Goal: Use online tool/utility: Utilize a website feature to perform a specific function

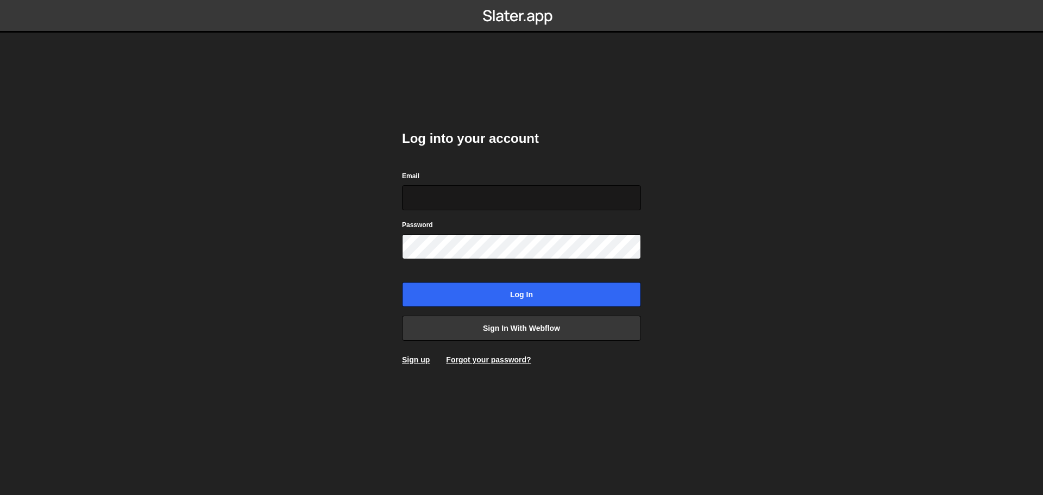
click at [472, 199] on input "Email" at bounding box center [521, 197] width 239 height 25
type input "himmrichdavid@googlemail.com"
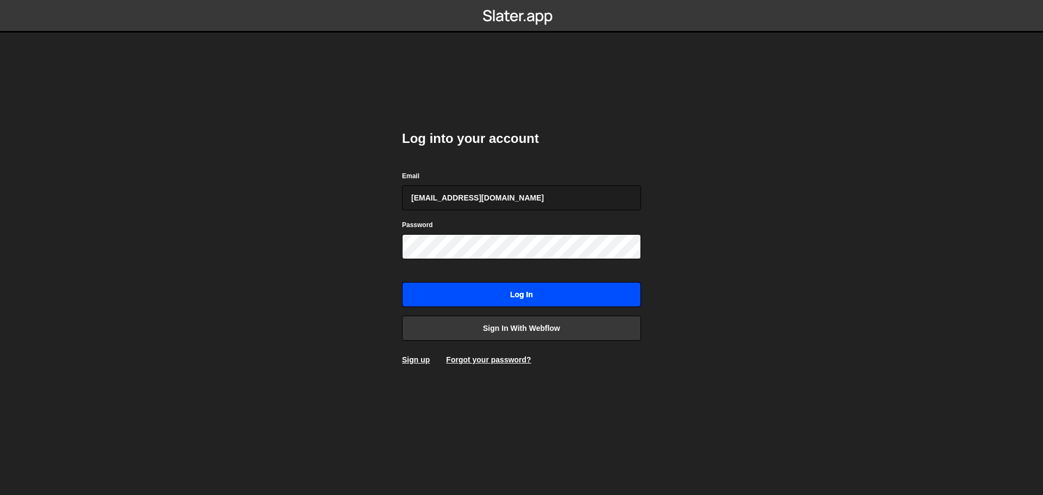
click at [515, 298] on input "Log in" at bounding box center [521, 294] width 239 height 25
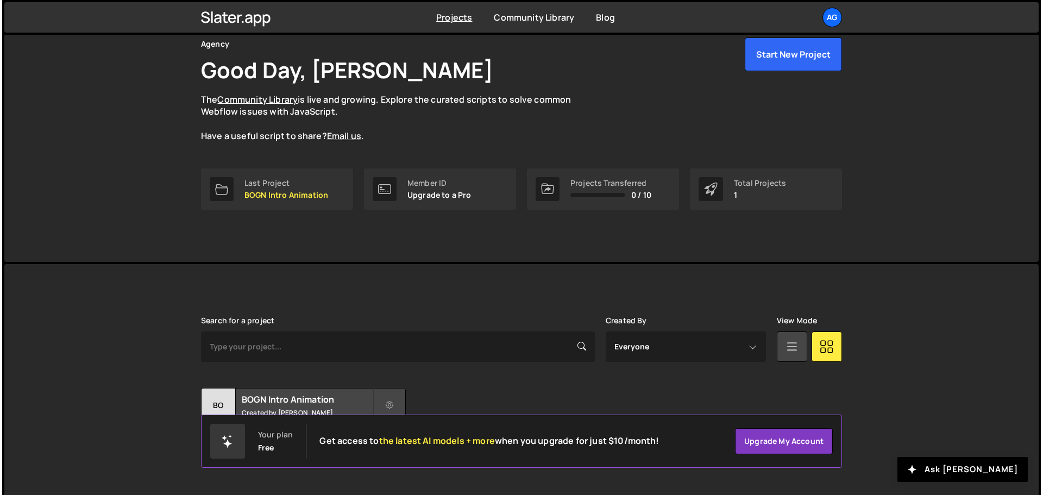
scroll to position [65, 0]
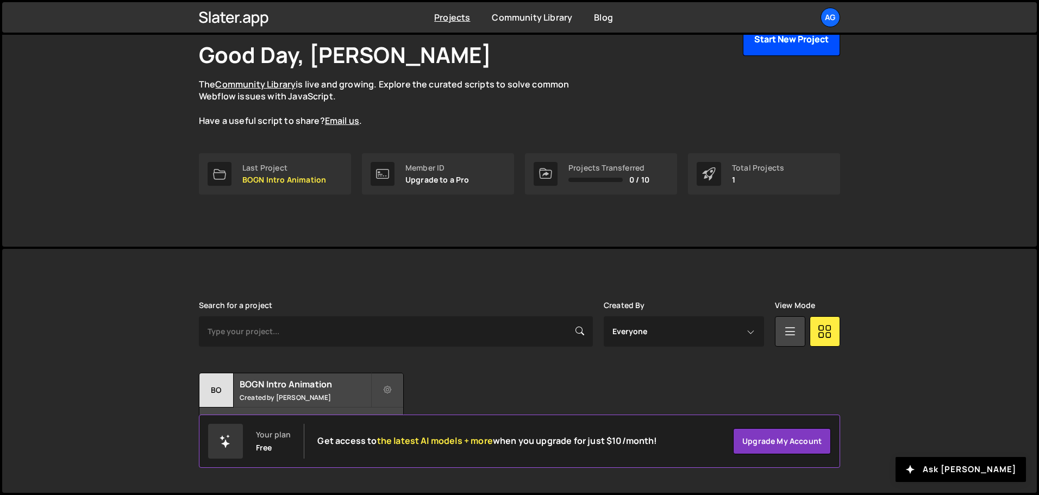
click at [808, 53] on button "Start New Project" at bounding box center [791, 39] width 97 height 34
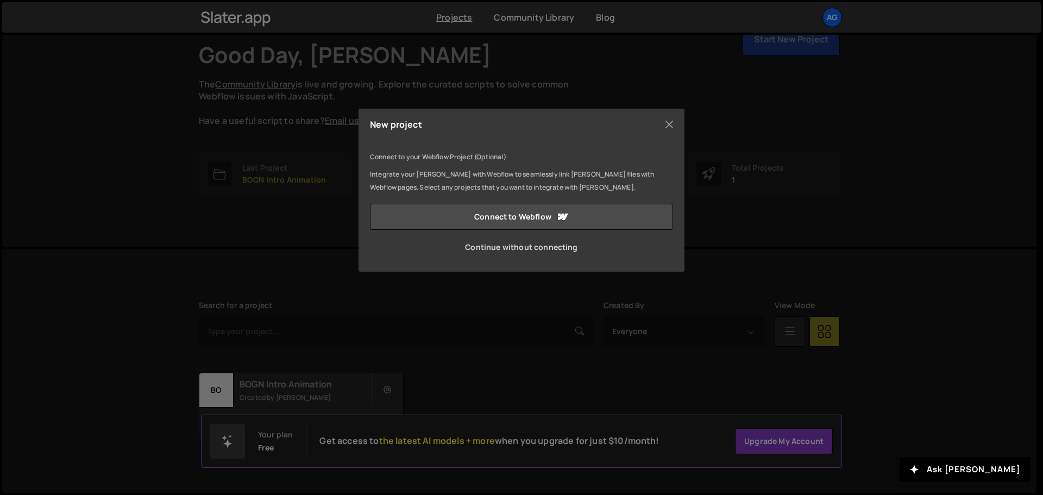
click at [548, 244] on link "Continue without connecting" at bounding box center [521, 247] width 303 height 26
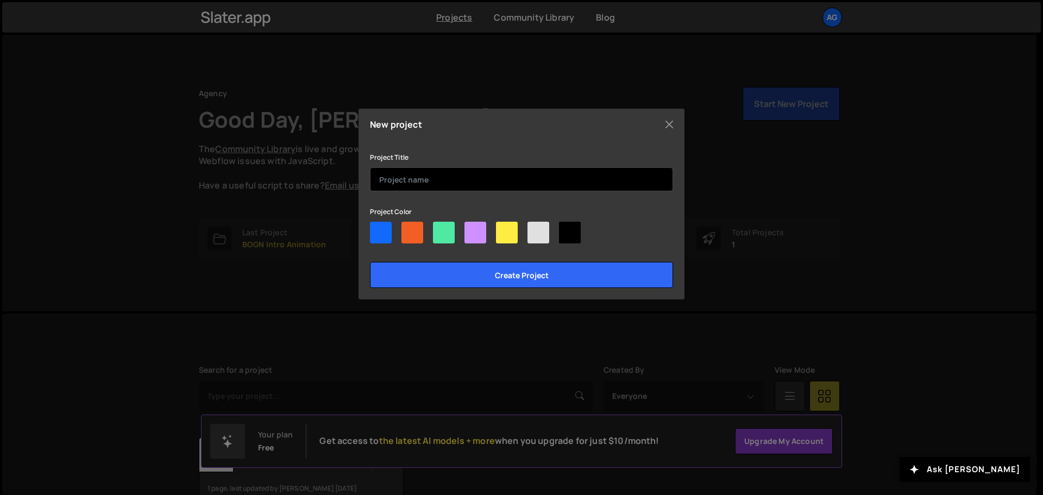
click at [434, 183] on input "text" at bounding box center [521, 179] width 303 height 24
type input "Clientstack CTA"
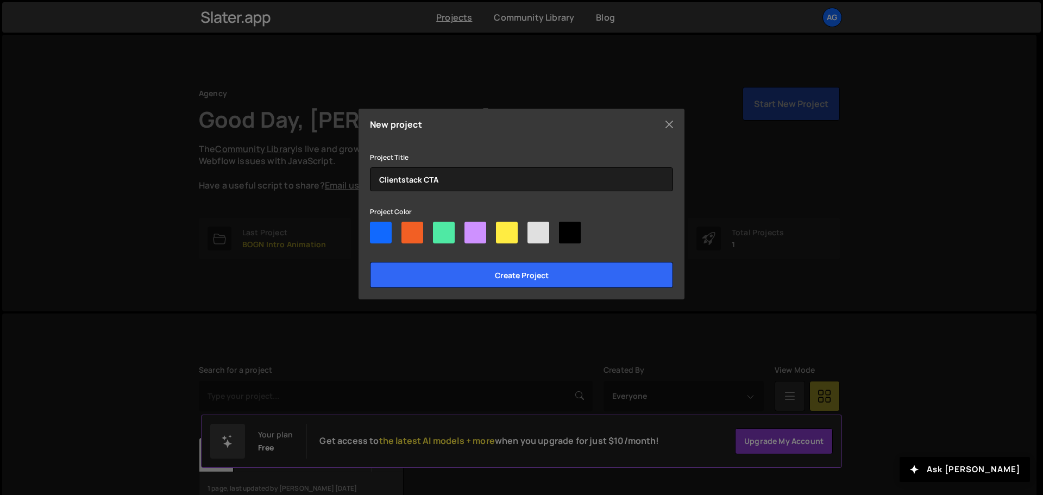
click at [444, 230] on div at bounding box center [444, 233] width 22 height 22
click at [440, 229] on input"] "radio" at bounding box center [436, 225] width 7 height 7
radio input"] "true"
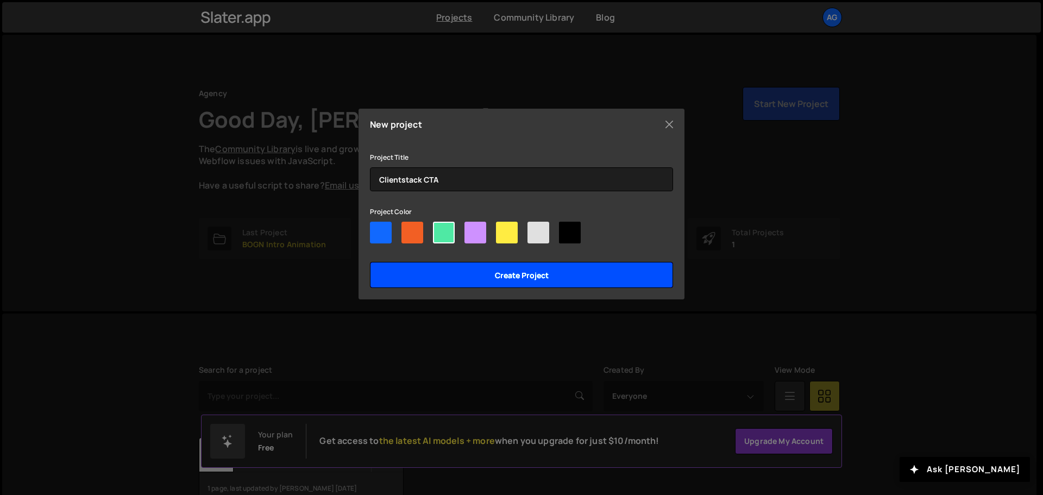
click at [488, 268] on input "Create project" at bounding box center [521, 275] width 303 height 26
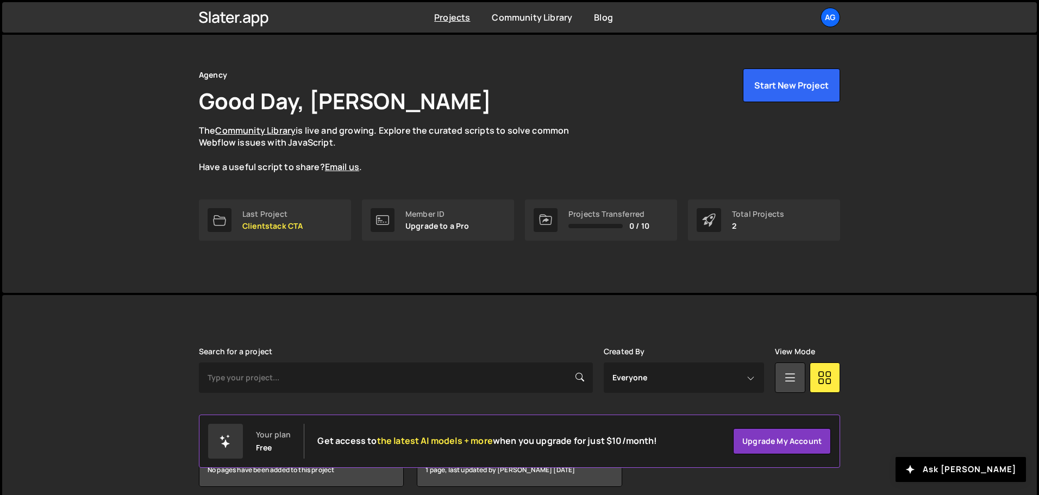
scroll to position [65, 0]
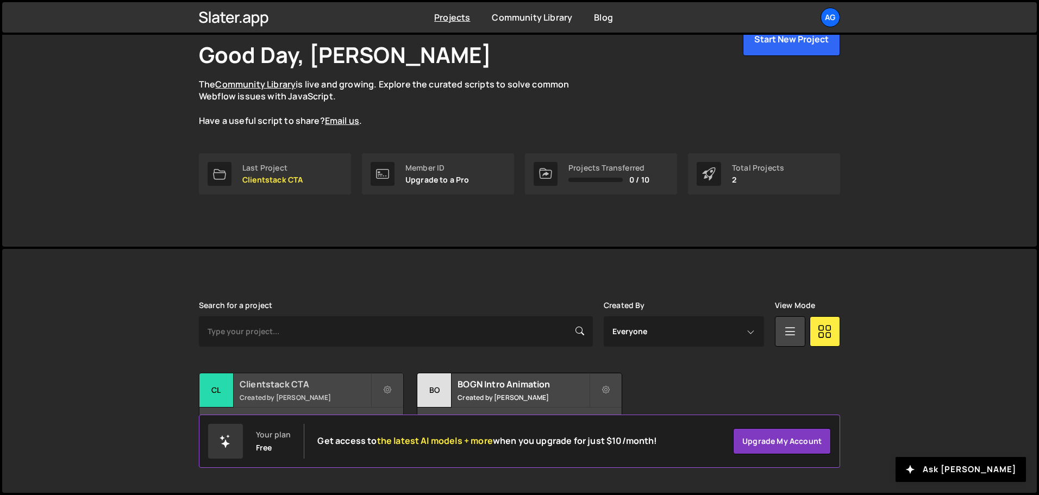
click at [288, 384] on h2 "Clientstack CTA" at bounding box center [305, 384] width 131 height 12
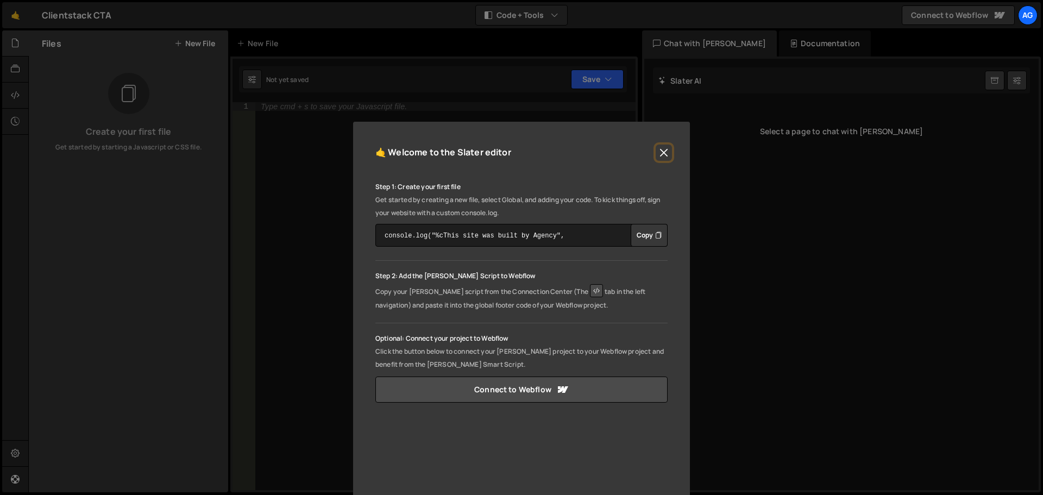
click at [659, 147] on button "Close" at bounding box center [664, 153] width 16 height 16
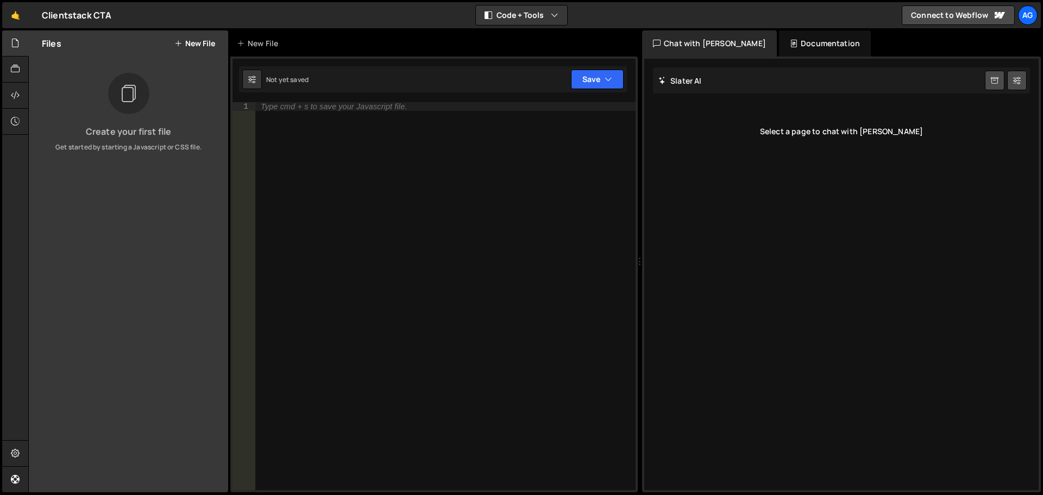
click at [249, 47] on div "New File" at bounding box center [260, 43] width 46 height 11
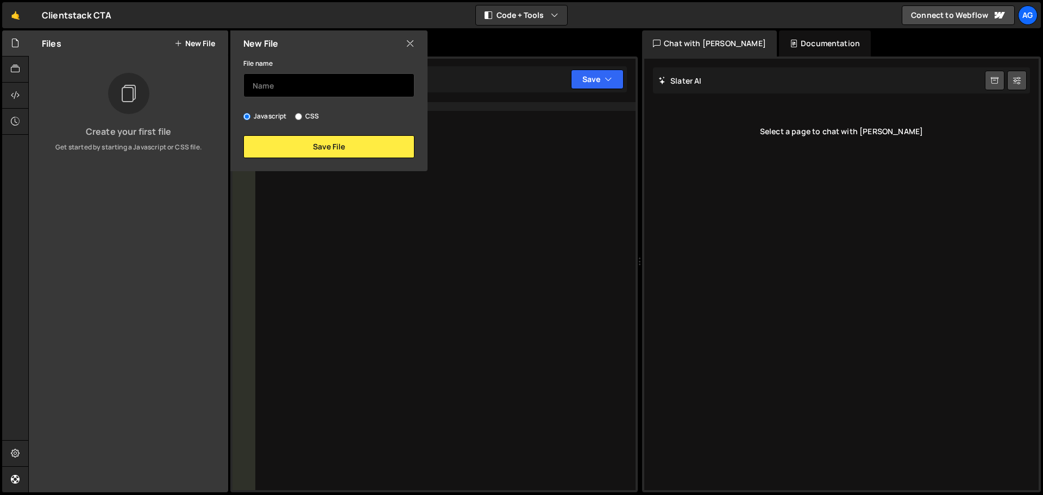
click at [316, 86] on input "text" at bounding box center [328, 85] width 171 height 24
click at [298, 117] on input "CSS" at bounding box center [298, 116] width 7 height 7
radio input "true"
click at [247, 118] on input "Javascript" at bounding box center [246, 116] width 7 height 7
radio input "true"
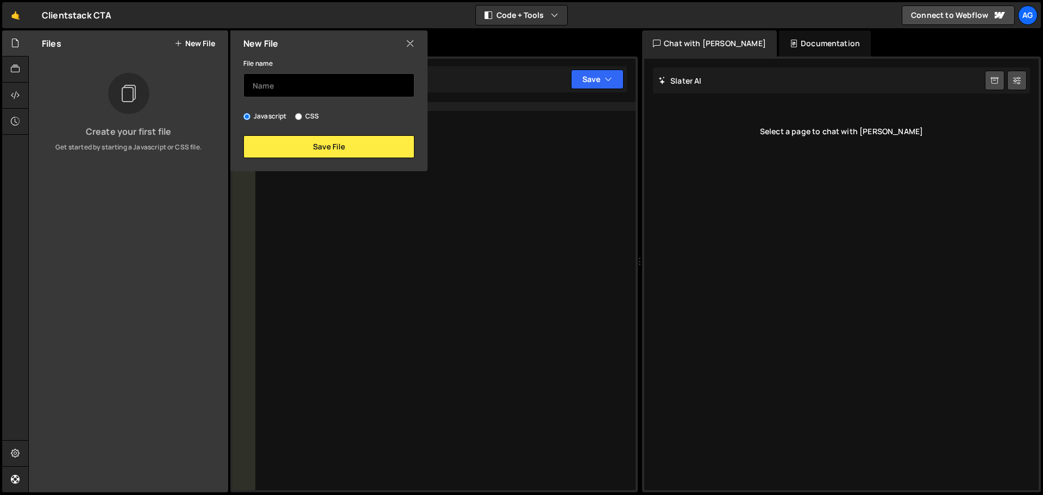
click at [346, 79] on input "text" at bounding box center [328, 85] width 171 height 24
click at [332, 80] on input "text" at bounding box center [328, 85] width 171 height 24
type input "Clienstack.json"
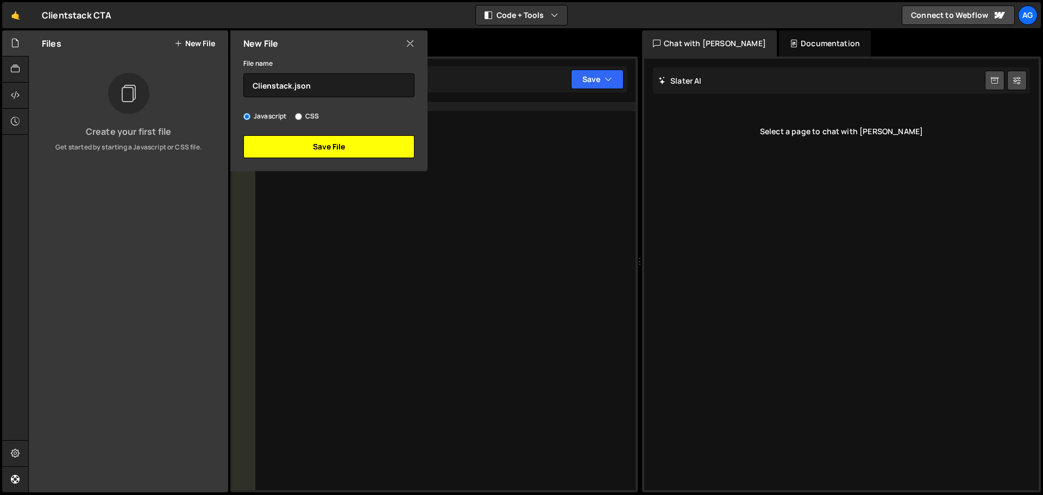
click at [373, 153] on button "Save File" at bounding box center [328, 146] width 171 height 23
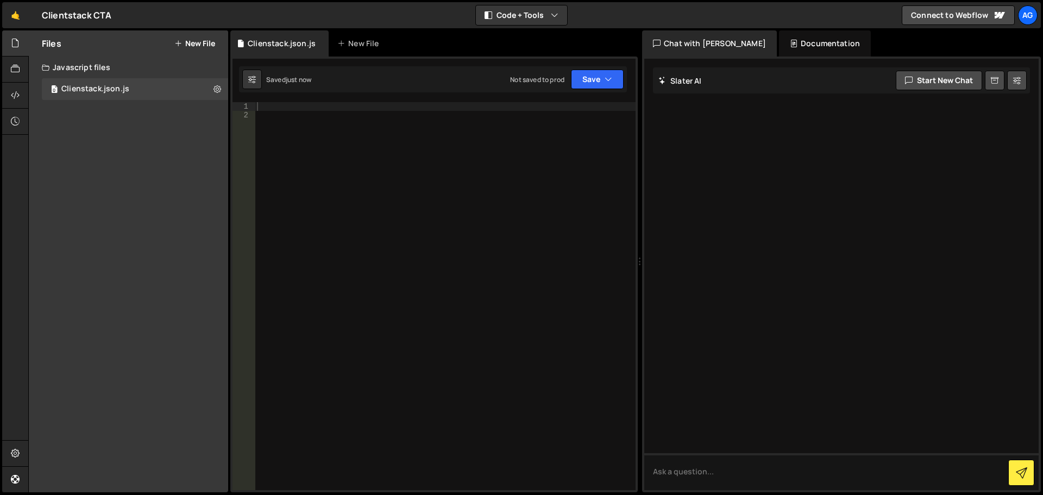
click at [366, 141] on div at bounding box center [445, 304] width 381 height 405
click at [128, 90] on div "Clienstack.json.js" at bounding box center [95, 89] width 68 height 10
click at [219, 88] on icon at bounding box center [218, 89] width 8 height 10
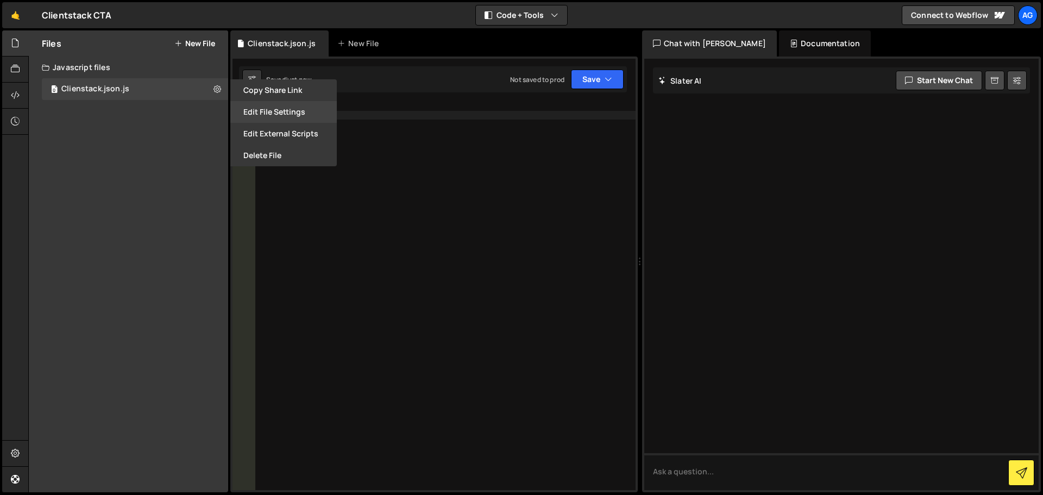
click at [310, 110] on button "Edit File Settings" at bounding box center [283, 112] width 107 height 22
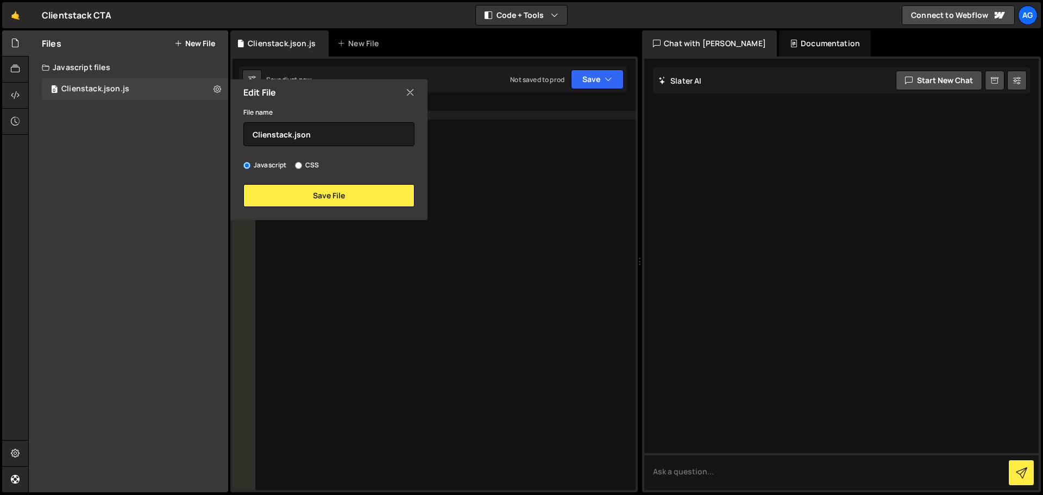
click at [252, 160] on label "Javascript" at bounding box center [264, 165] width 43 height 11
click at [251, 162] on input "Javascript" at bounding box center [246, 165] width 7 height 7
click at [258, 161] on label "Javascript" at bounding box center [264, 165] width 43 height 11
click at [251, 162] on input "Javascript" at bounding box center [246, 165] width 7 height 7
drag, startPoint x: 334, startPoint y: 133, endPoint x: 295, endPoint y: 145, distance: 41.1
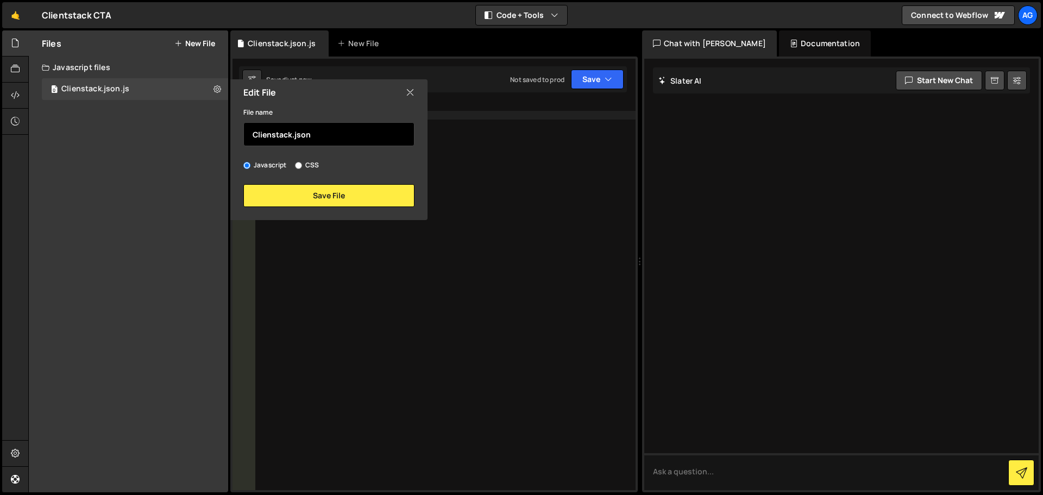
click at [295, 145] on input "Clienstack.json" at bounding box center [328, 134] width 171 height 24
type input "Clienstack"
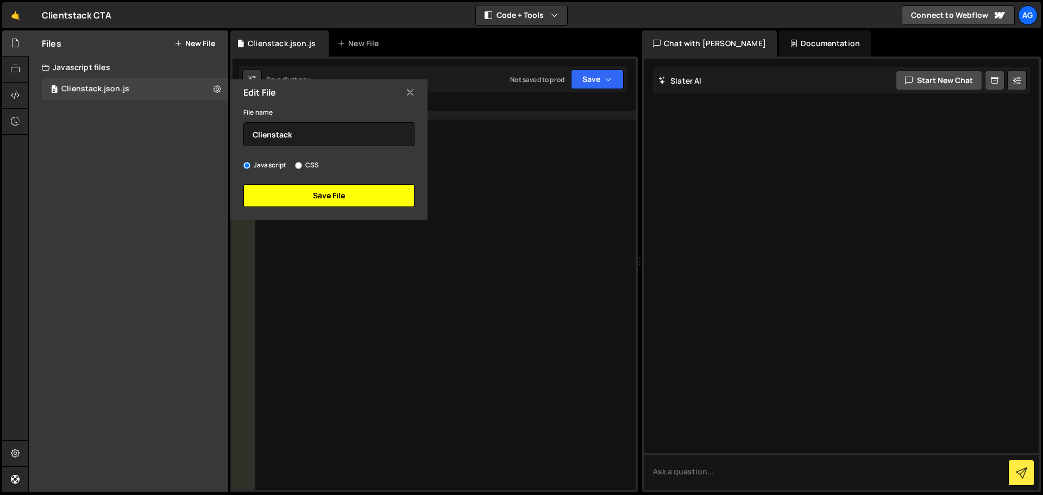
click at [333, 186] on button "Save File" at bounding box center [328, 195] width 171 height 23
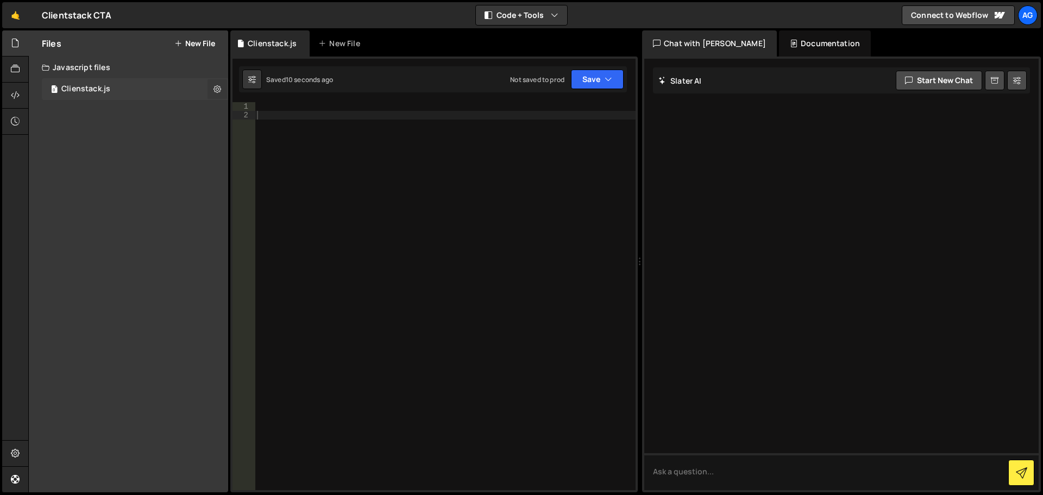
click at [217, 89] on icon at bounding box center [218, 89] width 8 height 10
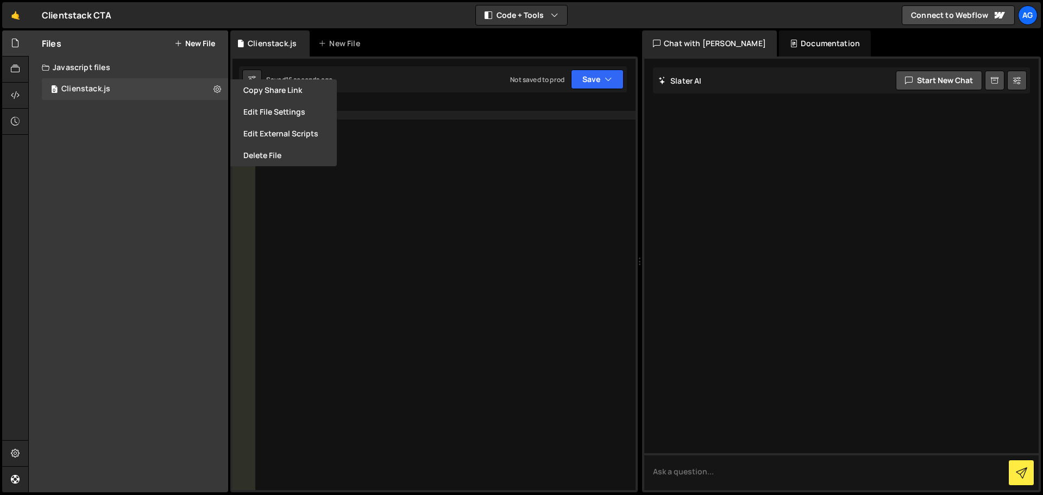
click at [395, 117] on div at bounding box center [445, 304] width 381 height 405
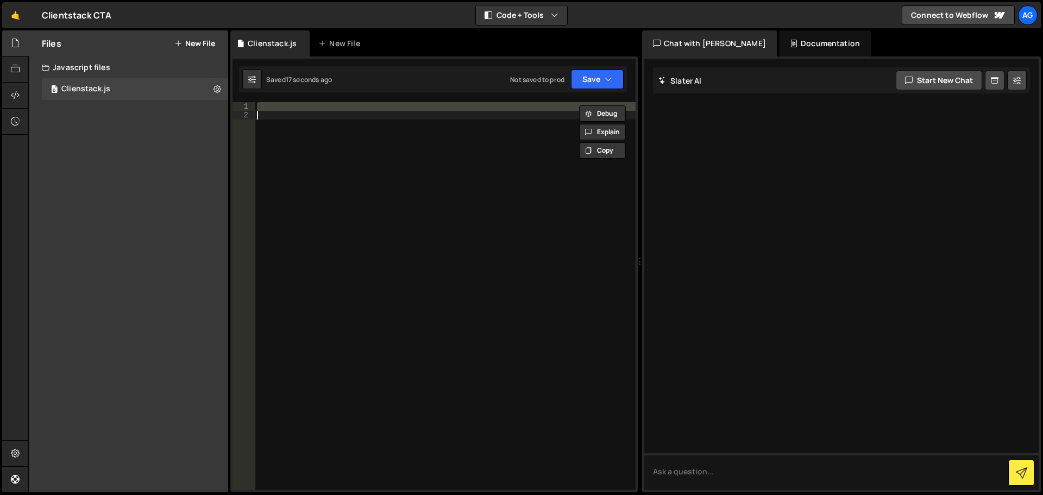
click at [379, 136] on div at bounding box center [445, 296] width 381 height 388
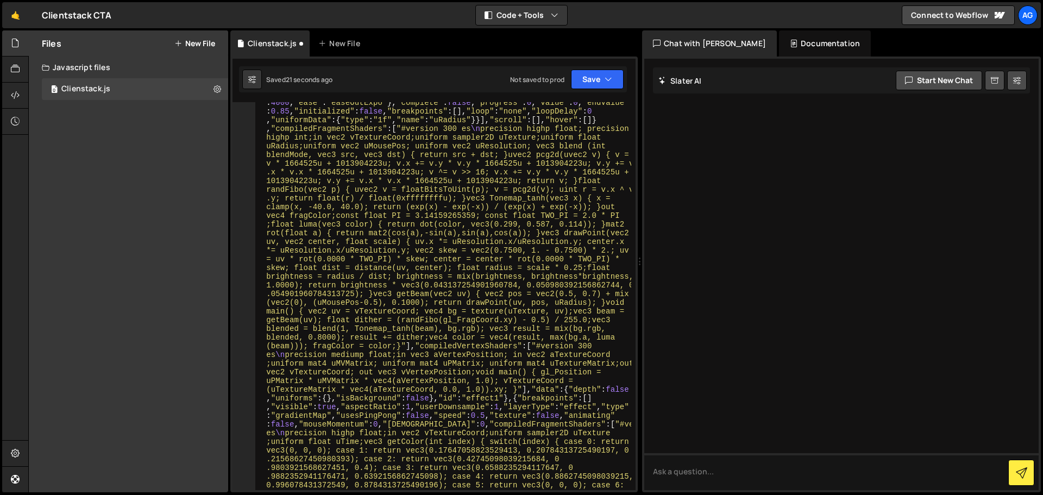
scroll to position [273, 0]
click at [602, 84] on button "Save" at bounding box center [597, 80] width 53 height 20
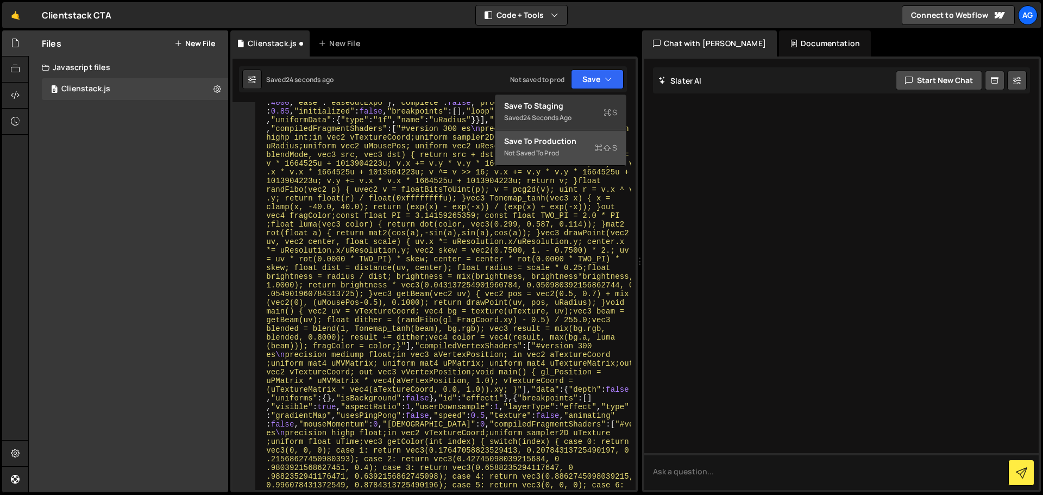
click at [592, 139] on div "Save to Production S" at bounding box center [560, 141] width 113 height 11
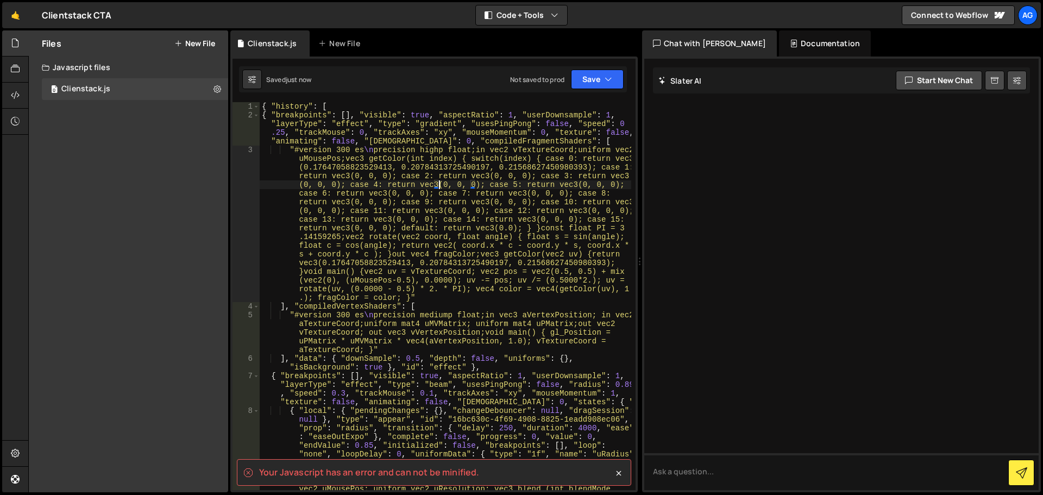
click at [440, 189] on div "{ "history" : [ { "breakpoints" : [ ] , "visible" : true , "aspectRatio" : 1 , …" at bounding box center [446, 422] width 372 height 640
type textarea "], "data": { "depth": false, "uniforms": {}, "isBackground": false, "texture": …"
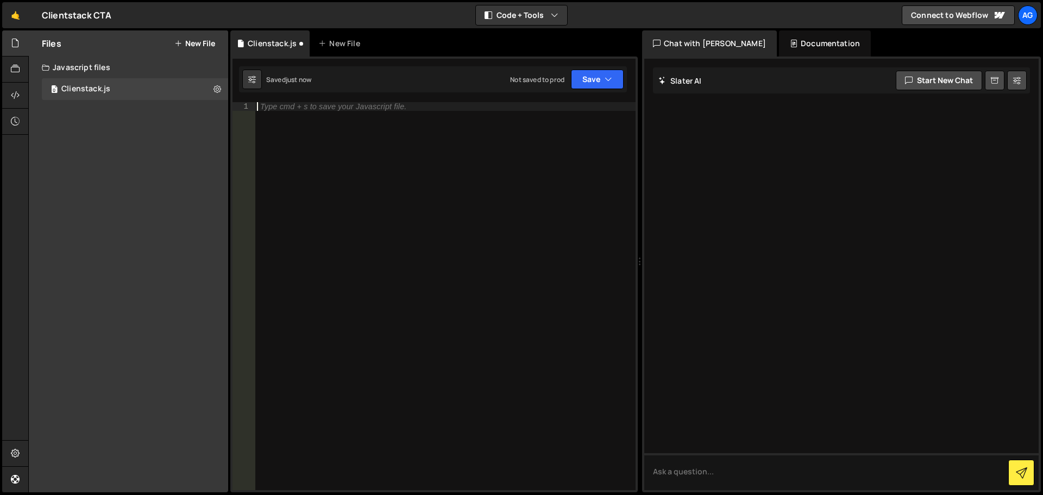
click at [443, 184] on div "Type cmd + s to save your Javascript file." at bounding box center [445, 304] width 381 height 405
click at [607, 78] on icon "button" at bounding box center [609, 79] width 8 height 11
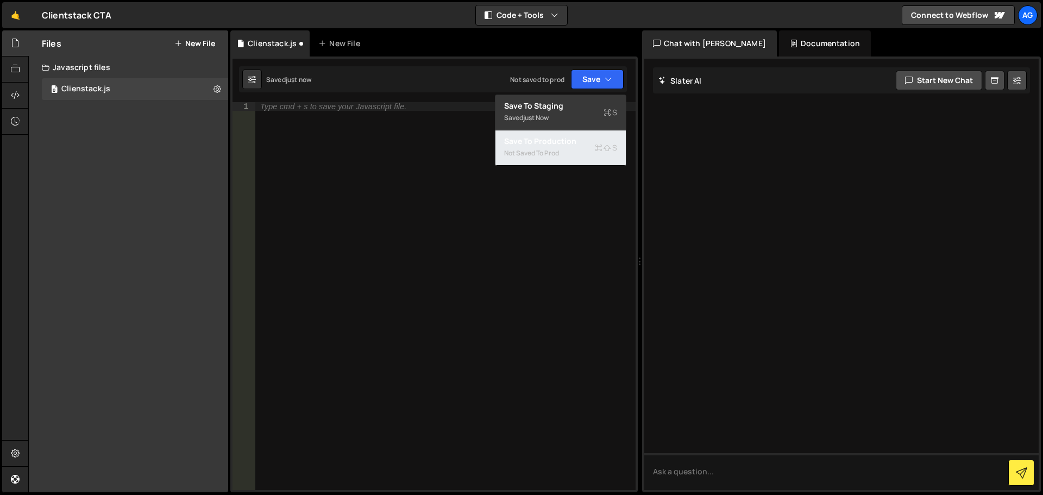
click at [578, 136] on div "Save to Production S" at bounding box center [560, 141] width 113 height 11
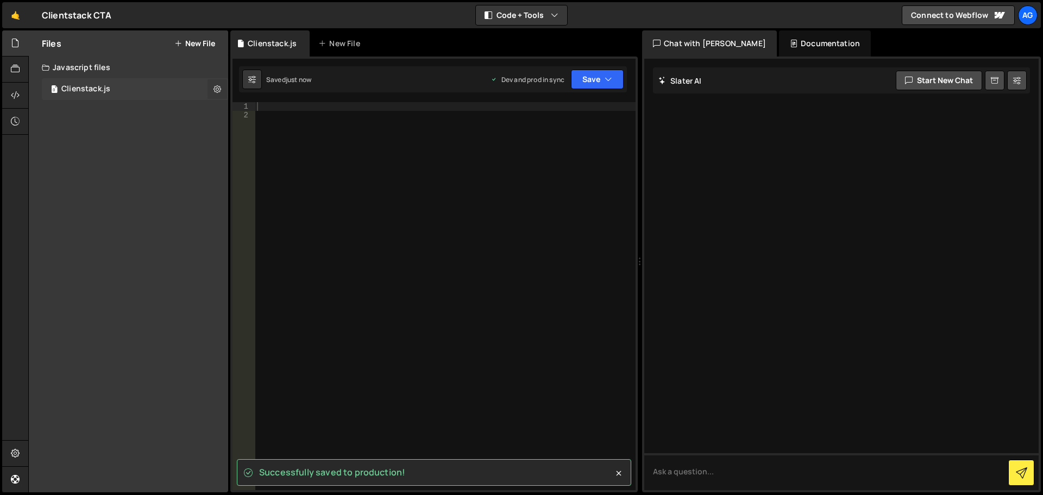
click at [217, 91] on icon at bounding box center [218, 89] width 8 height 10
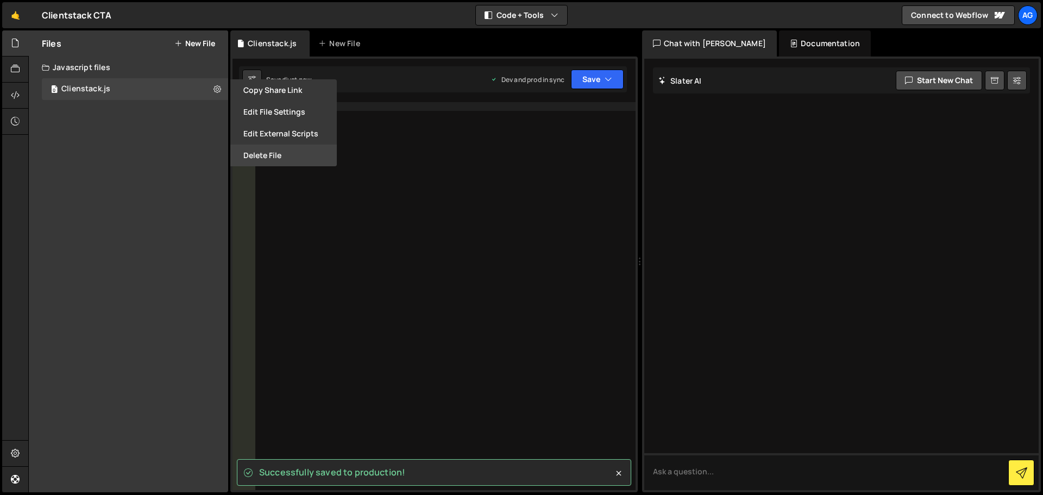
click at [258, 158] on button "Delete File" at bounding box center [283, 156] width 107 height 22
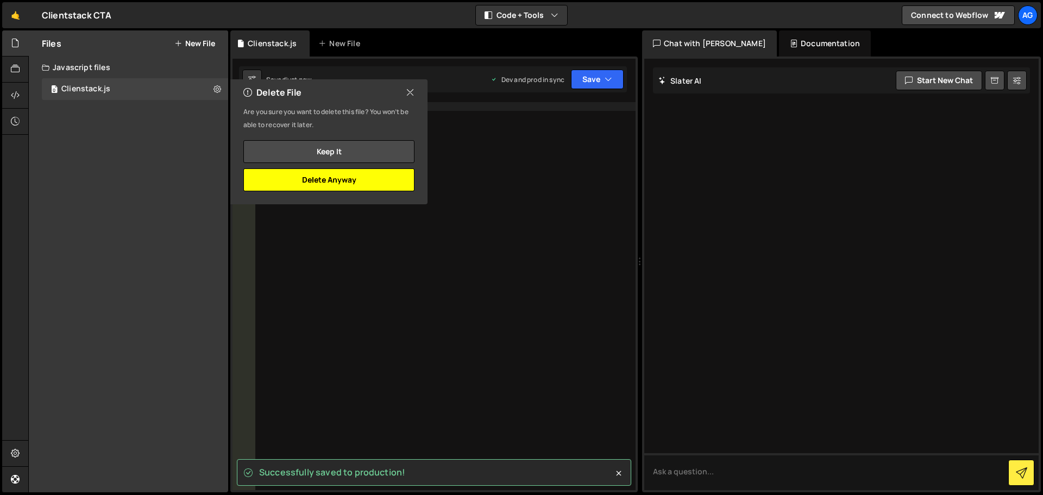
click at [322, 178] on button "Delete Anyway" at bounding box center [328, 179] width 171 height 23
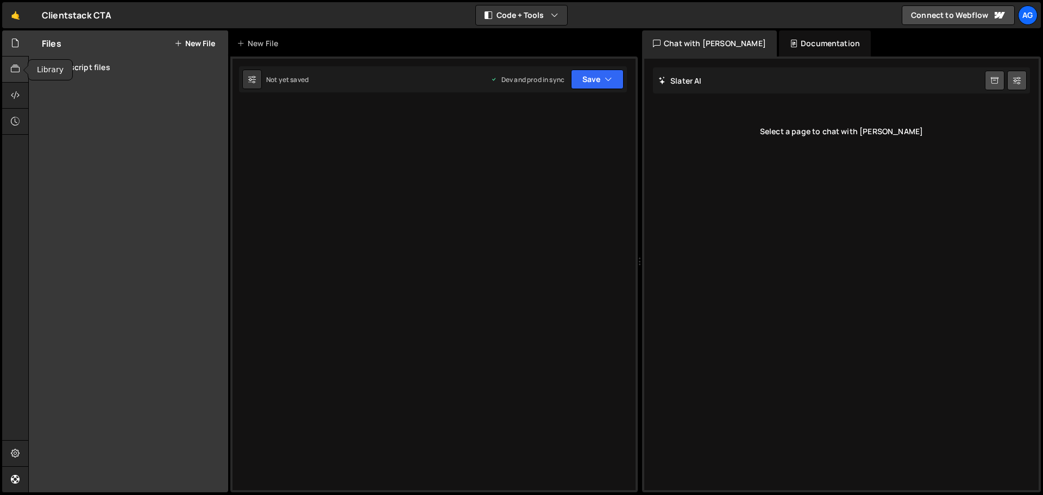
click at [10, 67] on div at bounding box center [15, 70] width 27 height 26
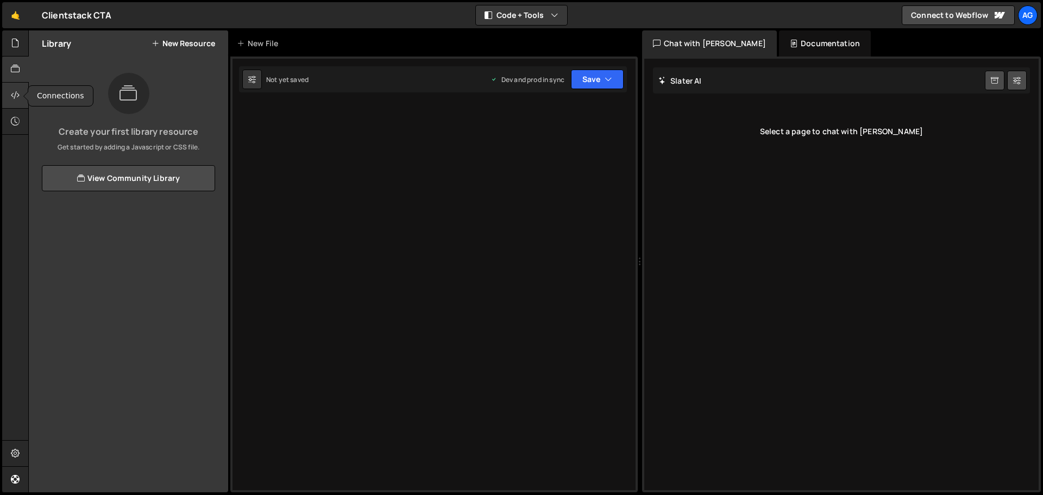
click at [12, 92] on icon at bounding box center [15, 95] width 9 height 12
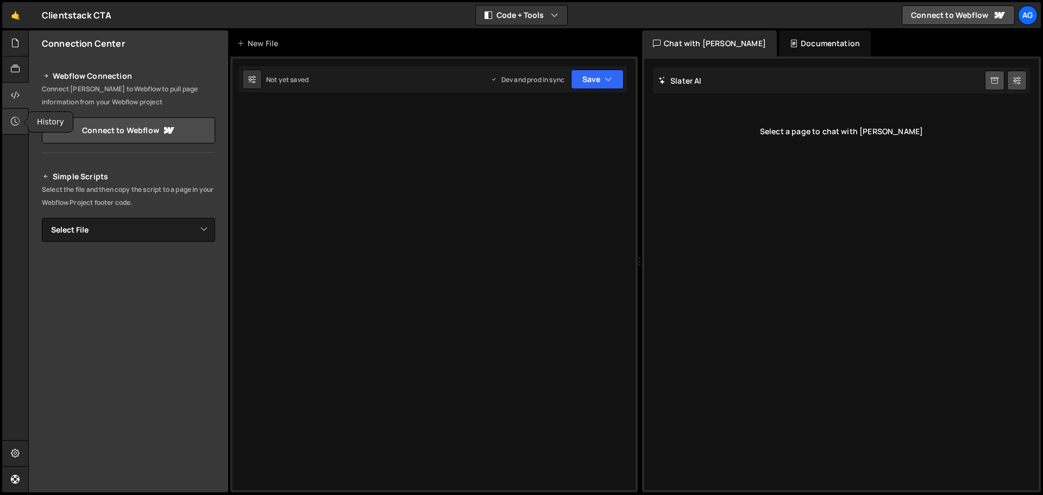
click at [21, 111] on div at bounding box center [15, 122] width 27 height 26
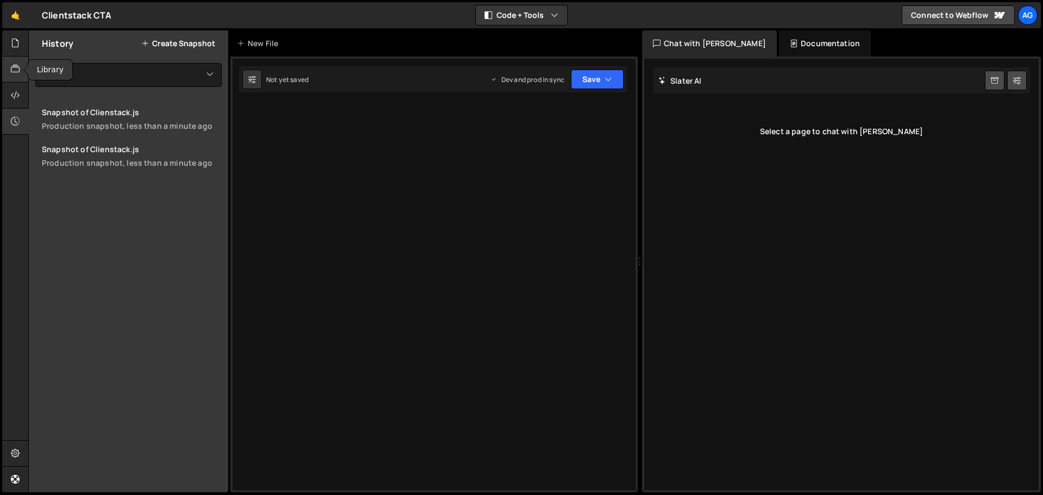
click at [23, 65] on div at bounding box center [15, 70] width 27 height 26
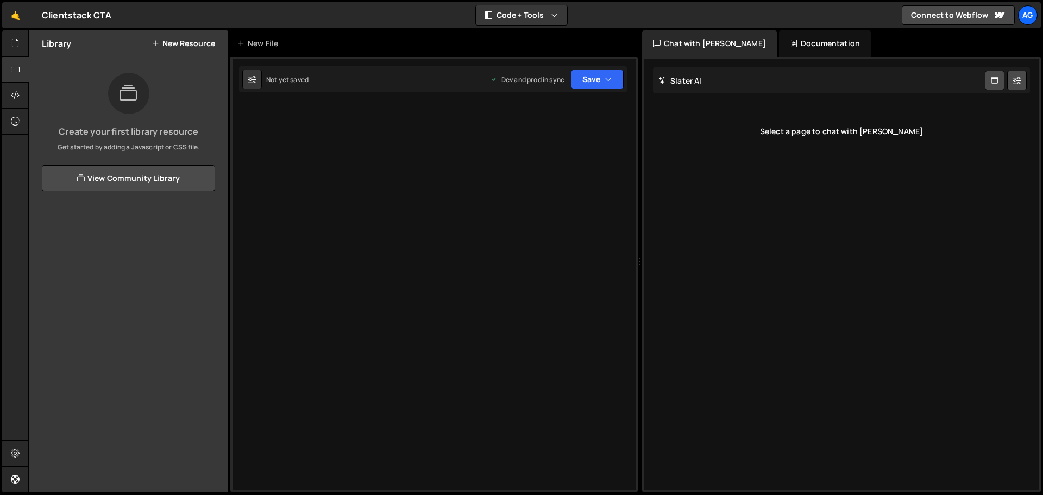
click at [185, 42] on button "New Resource" at bounding box center [184, 43] width 64 height 9
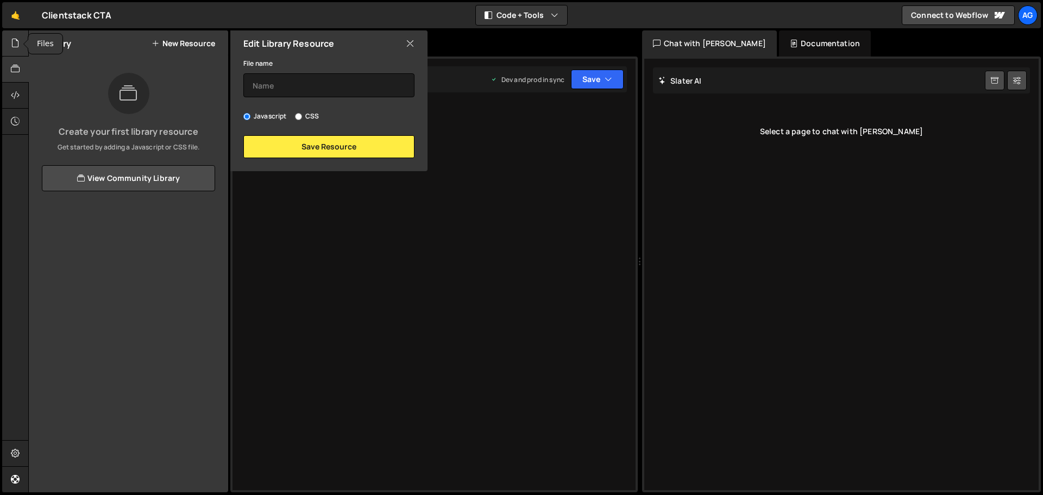
click at [5, 51] on div at bounding box center [15, 43] width 27 height 26
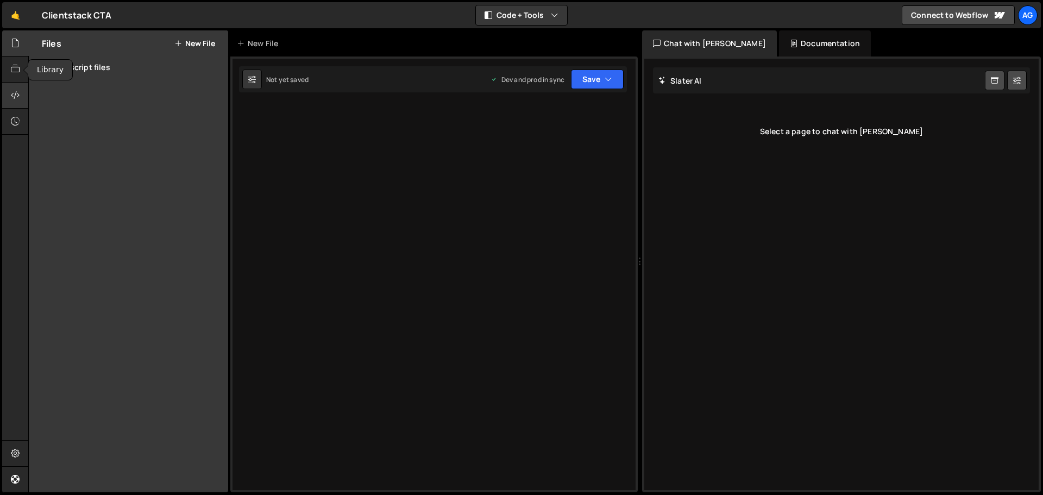
click at [10, 84] on div at bounding box center [15, 96] width 27 height 26
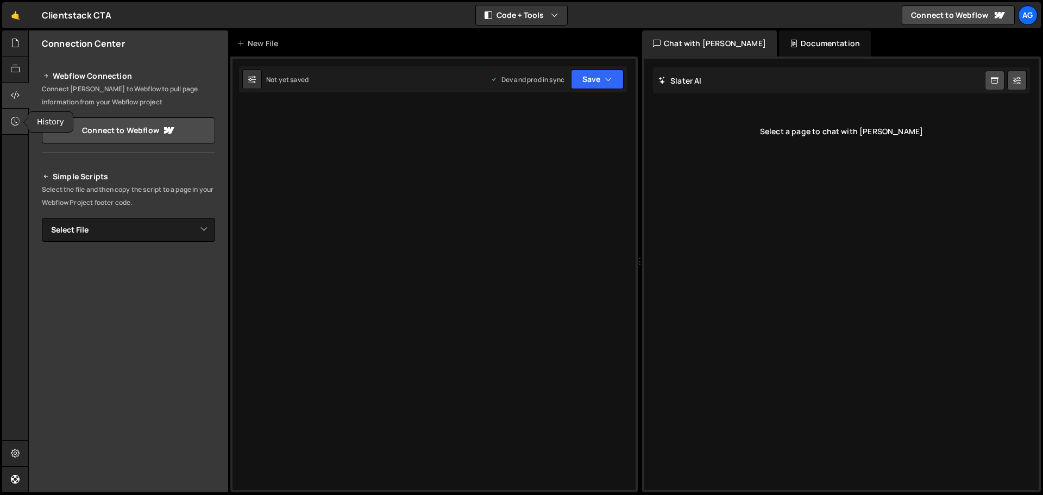
click at [13, 110] on div at bounding box center [15, 122] width 27 height 26
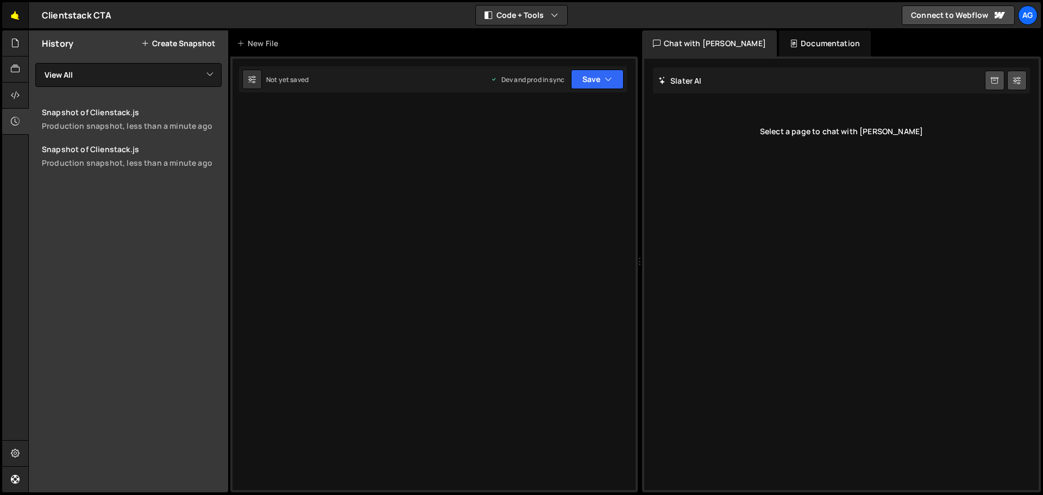
click at [21, 14] on link "🤙" at bounding box center [15, 15] width 27 height 26
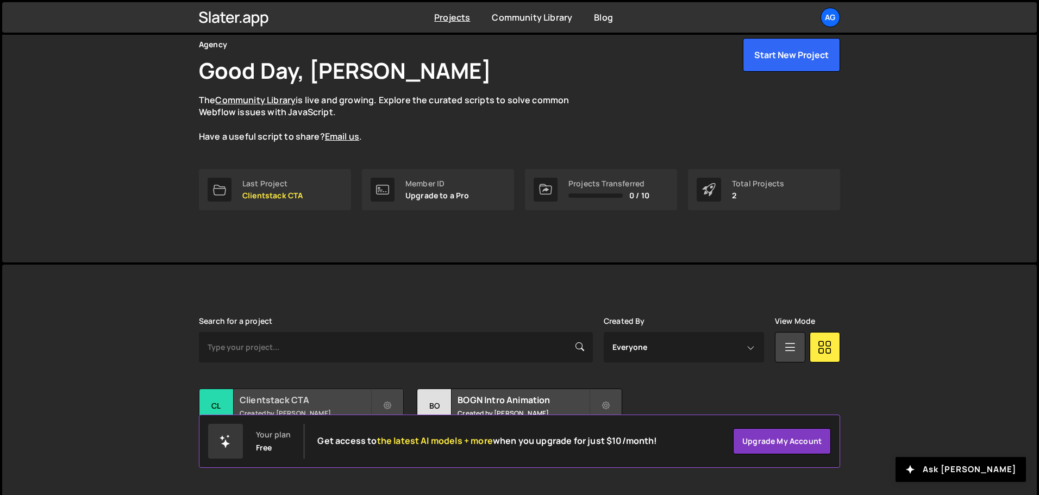
scroll to position [65, 0]
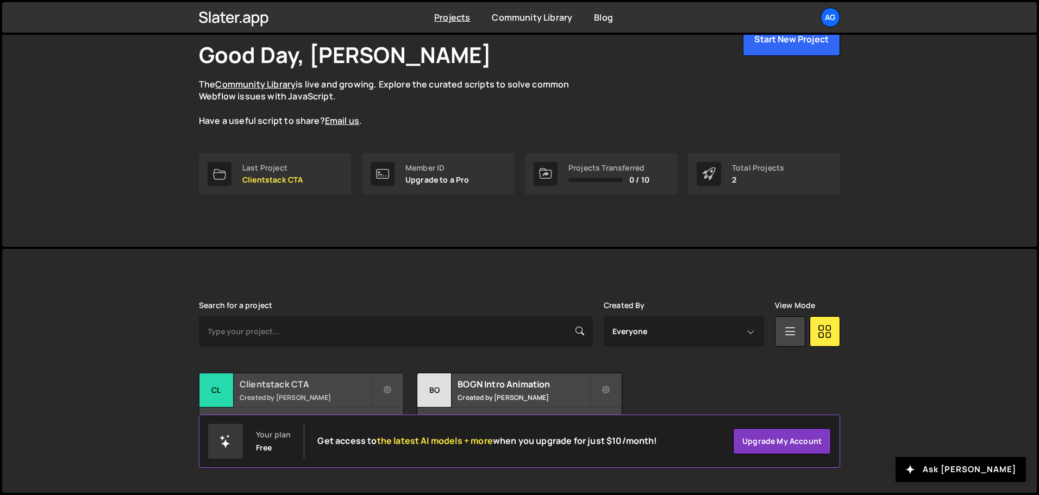
click at [262, 386] on h2 "Clientstack CTA" at bounding box center [305, 384] width 131 height 12
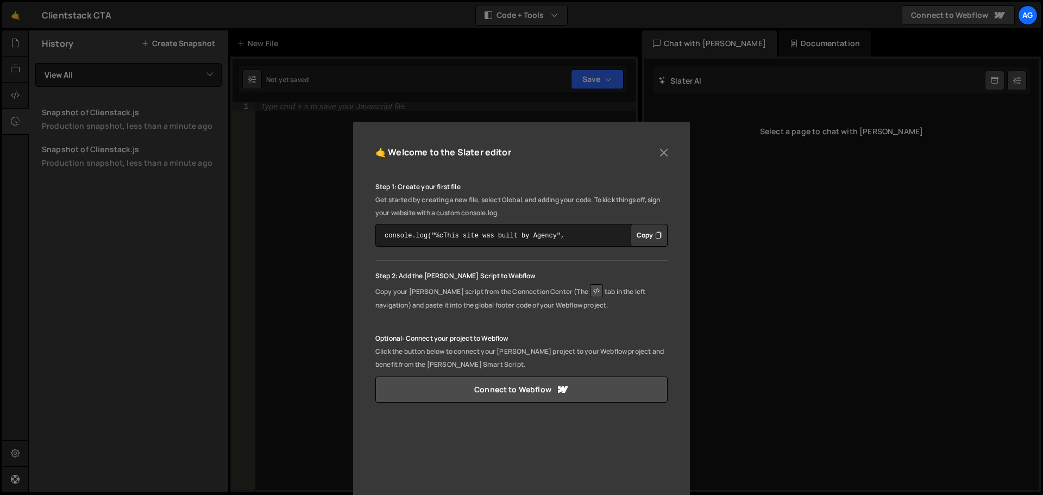
click at [528, 11] on div "🤙 Welcome to the Slater editor Step 1: Create your first file Get started by cr…" at bounding box center [521, 247] width 1043 height 495
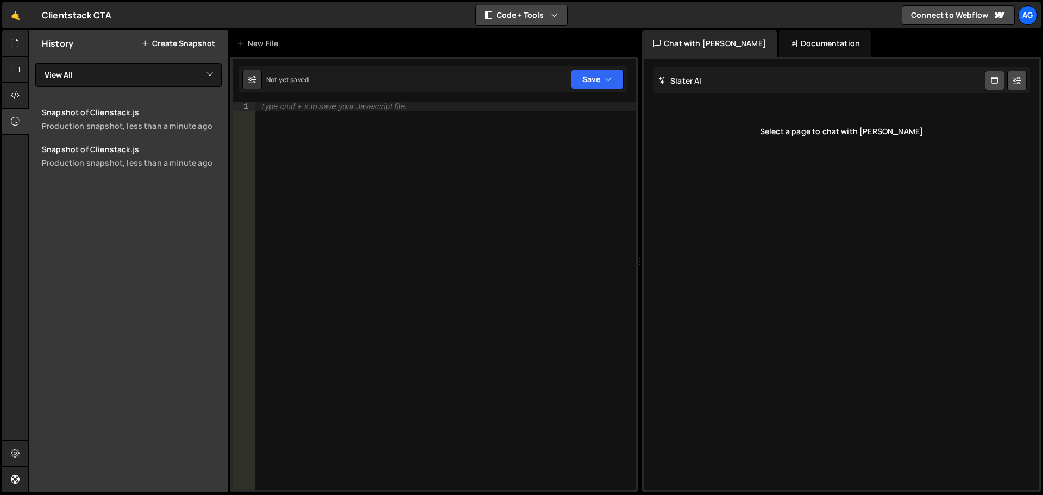
click at [558, 19] on icon "button" at bounding box center [555, 15] width 8 height 11
click at [538, 75] on button "Tools Only" at bounding box center [522, 78] width 91 height 20
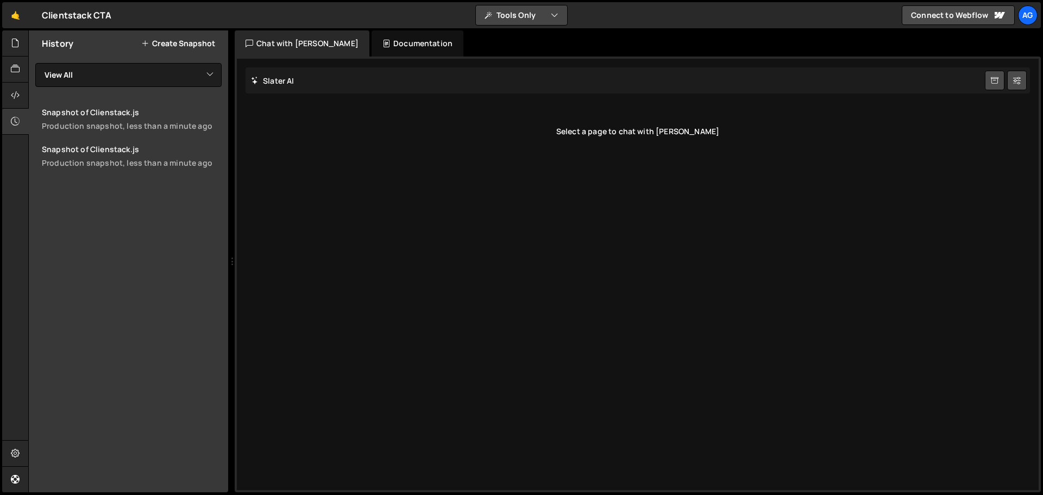
click at [525, 16] on button "Tools Only" at bounding box center [521, 15] width 91 height 20
click at [529, 58] on button "Code + Tools" at bounding box center [522, 59] width 91 height 20
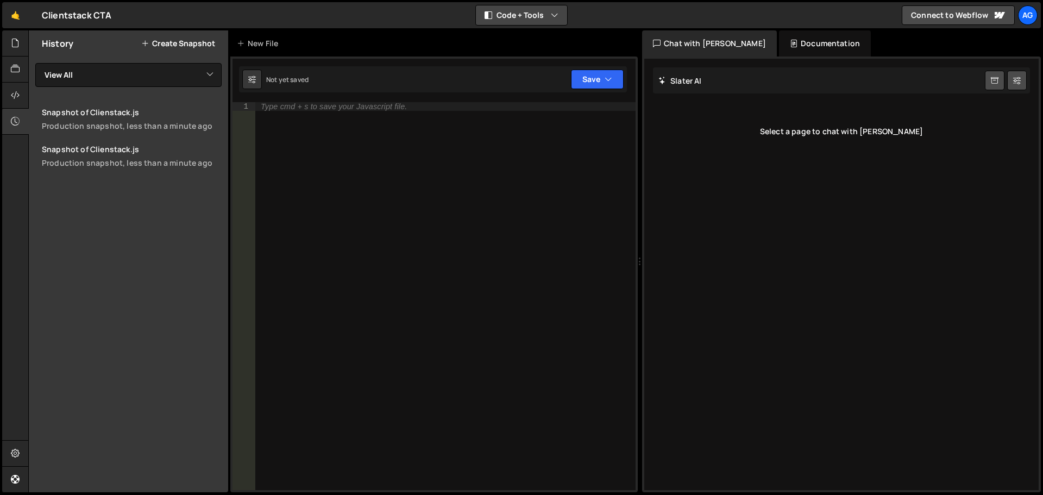
click at [521, 13] on button "Code + Tools" at bounding box center [521, 15] width 91 height 20
click at [522, 32] on button "Code Only" at bounding box center [522, 39] width 91 height 20
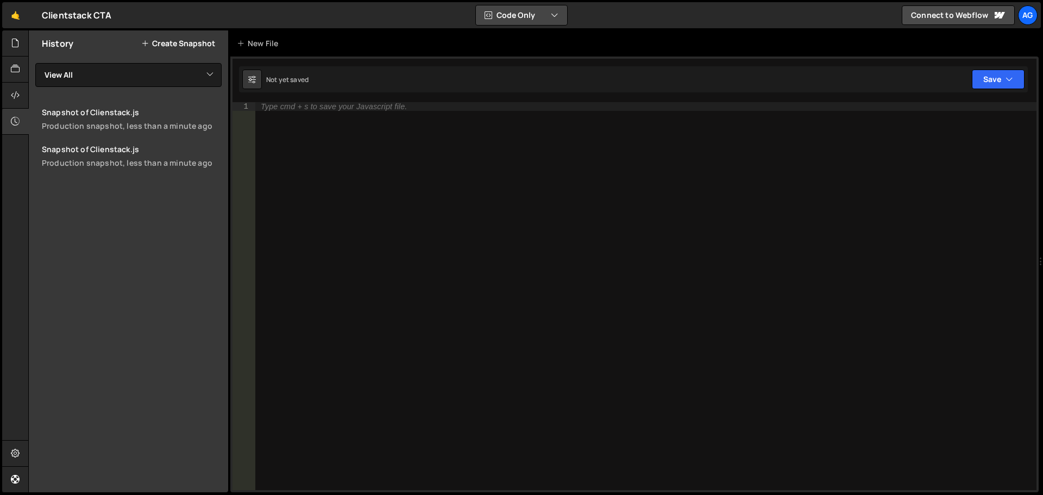
click at [524, 15] on button "Code Only" at bounding box center [521, 15] width 91 height 20
click at [529, 58] on button "Code + Tools" at bounding box center [522, 59] width 91 height 20
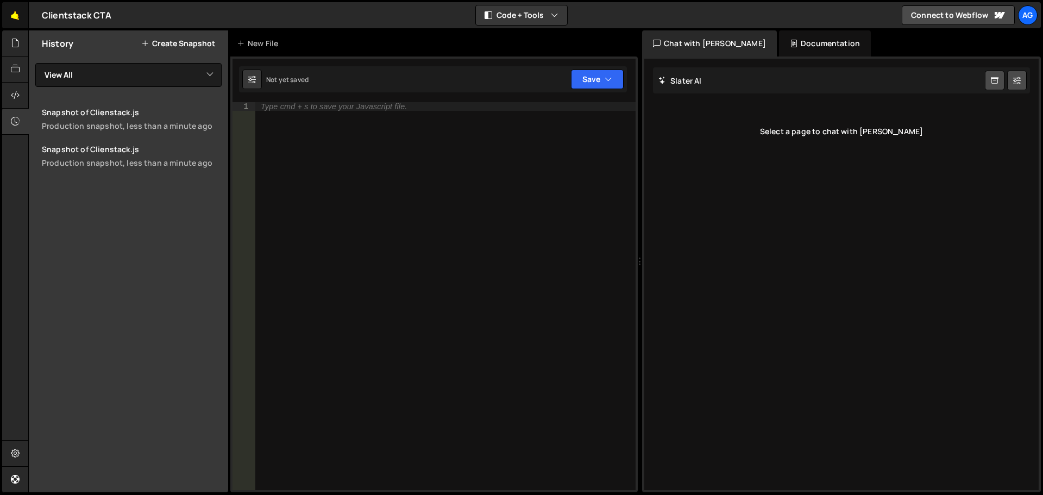
click at [9, 11] on link "🤙" at bounding box center [15, 15] width 27 height 26
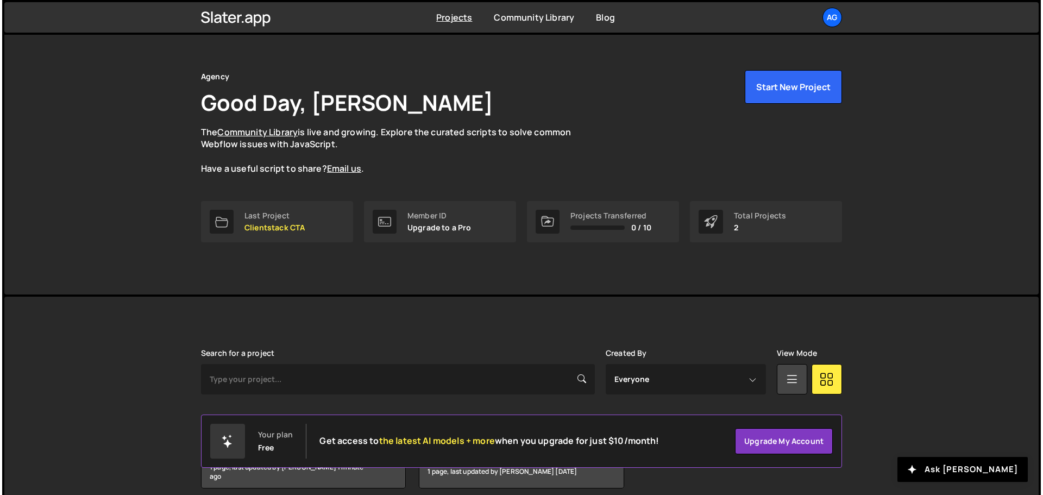
scroll to position [65, 0]
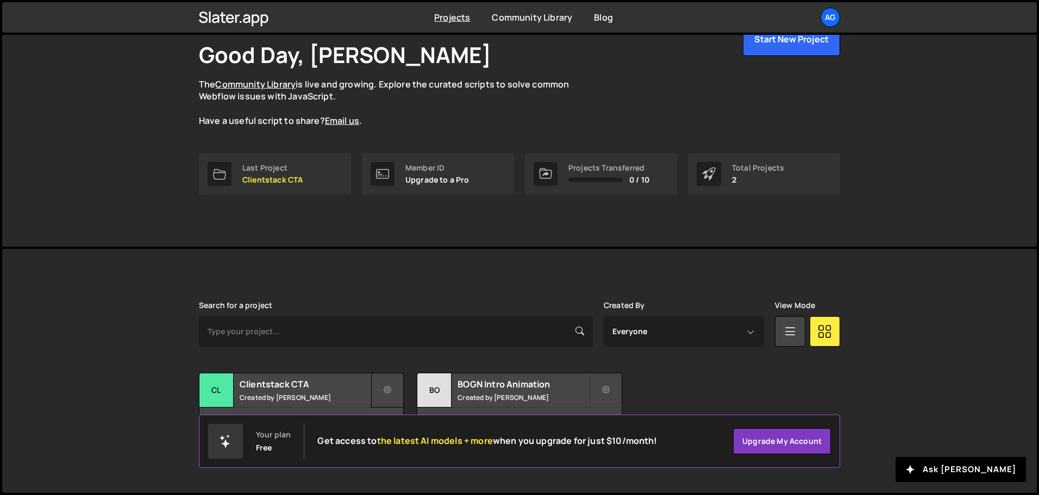
click at [384, 392] on icon at bounding box center [388, 390] width 8 height 11
click at [397, 447] on link "Delete Project" at bounding box center [436, 451] width 129 height 17
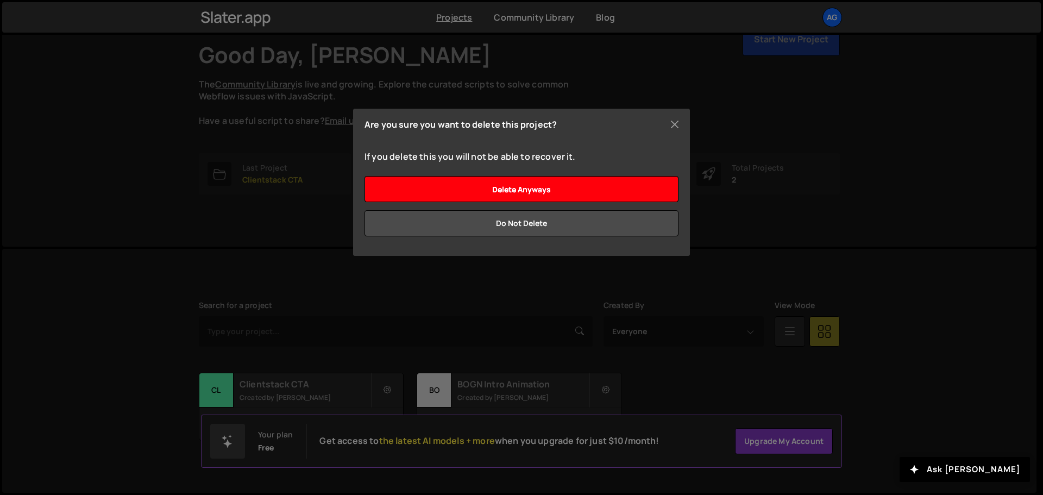
click at [570, 189] on input "Delete anyways" at bounding box center [522, 189] width 314 height 26
